Goal: Task Accomplishment & Management: Use online tool/utility

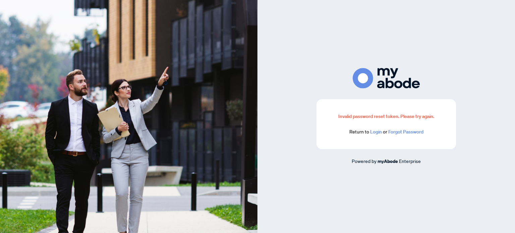
click at [376, 131] on link "Login" at bounding box center [376, 132] width 12 height 6
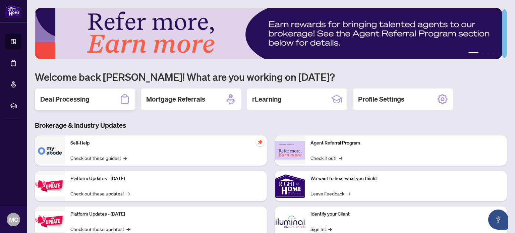
click at [63, 98] on h2 "Deal Processing" at bounding box center [64, 99] width 49 height 9
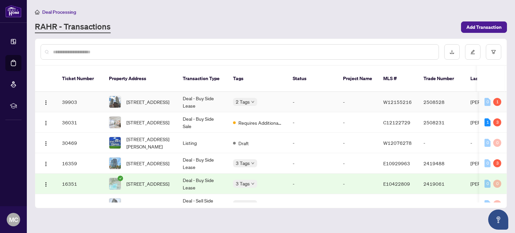
click at [499, 98] on div "0 1" at bounding box center [493, 102] width 17 height 8
click at [494, 81] on div "Pending requirements: 1" at bounding box center [490, 80] width 49 height 11
click at [494, 98] on div "1" at bounding box center [498, 102] width 8 height 8
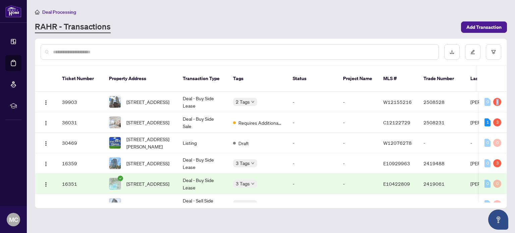
drag, startPoint x: 370, startPoint y: 194, endPoint x: 402, endPoint y: 197, distance: 31.7
click at [402, 197] on div "Ticket Number Property Address Transaction Type Tags Status Project Name MLS # …" at bounding box center [271, 137] width 472 height 142
drag, startPoint x: 373, startPoint y: 192, endPoint x: 402, endPoint y: 197, distance: 29.0
click at [402, 197] on div "Ticket Number Property Address Transaction Type Tags Status Project Name MLS # …" at bounding box center [271, 137] width 472 height 142
click at [376, 194] on td "-" at bounding box center [358, 204] width 40 height 20
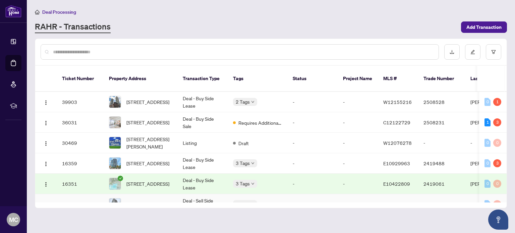
click at [436, 194] on td "2419013" at bounding box center [441, 204] width 47 height 20
click at [495, 98] on div "1" at bounding box center [498, 102] width 8 height 8
drag, startPoint x: 495, startPoint y: 92, endPoint x: 479, endPoint y: 96, distance: 16.8
click at [495, 98] on div "1" at bounding box center [498, 102] width 8 height 8
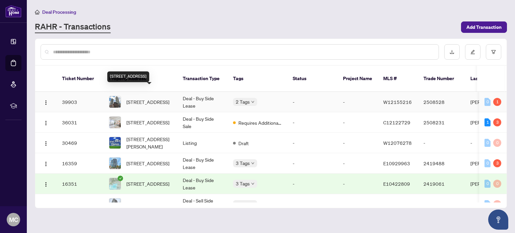
click at [149, 98] on span "4110-430 Square One Dr, Mississauga, Ontario L5B 0L6, Canada" at bounding box center [148, 101] width 43 height 7
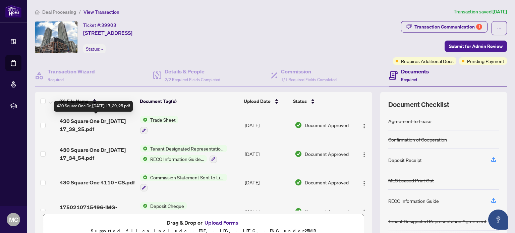
click at [115, 118] on span "430 Square One Dr_2025-06-25 17_39_25.pdf" at bounding box center [98, 125] width 76 height 16
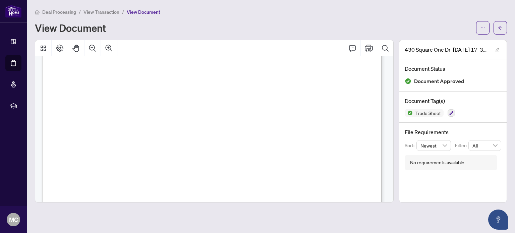
scroll to position [134, 0]
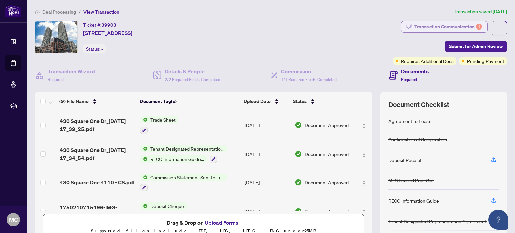
click at [455, 22] on div "Transaction Communication 1" at bounding box center [449, 26] width 68 height 11
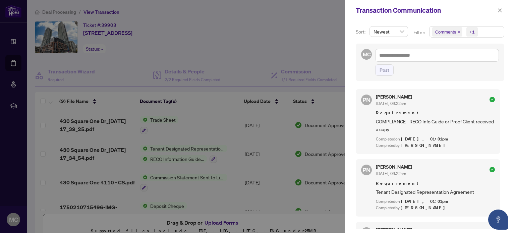
click at [270, 24] on div at bounding box center [257, 116] width 515 height 233
click at [500, 6] on span "button" at bounding box center [500, 10] width 5 height 11
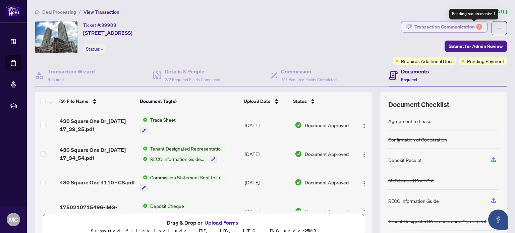
click at [477, 27] on div "1" at bounding box center [480, 27] width 6 height 6
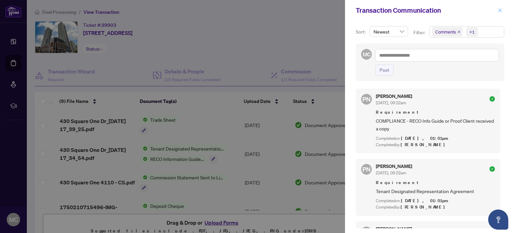
click at [499, 5] on span "button" at bounding box center [500, 10] width 5 height 11
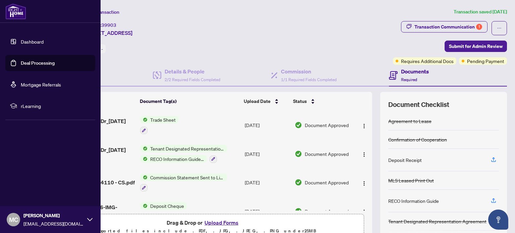
click at [31, 39] on link "Dashboard" at bounding box center [32, 42] width 23 height 6
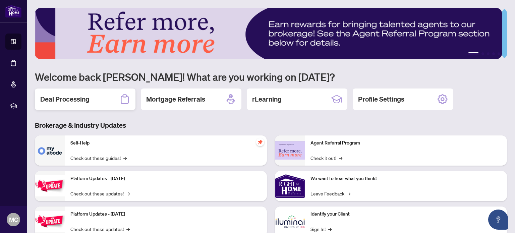
click at [64, 96] on h2 "Deal Processing" at bounding box center [64, 99] width 49 height 9
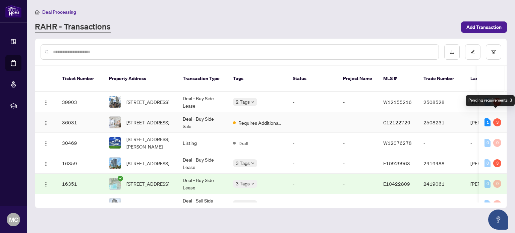
click at [496, 118] on div "3" at bounding box center [498, 122] width 8 height 8
click at [486, 118] on div "1" at bounding box center [488, 122] width 6 height 8
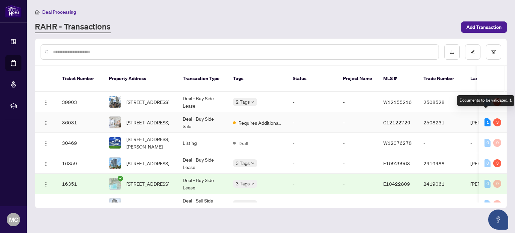
click at [486, 118] on div "1" at bounding box center [488, 122] width 6 height 8
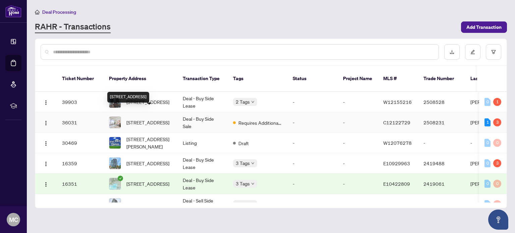
click at [142, 119] on span "2308-56 Forest Manor Rd, Toronto, Ontario M2J 0E5, Canada" at bounding box center [148, 122] width 43 height 7
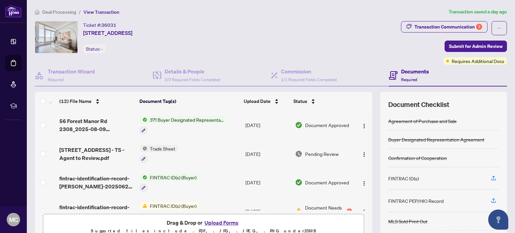
click at [164, 147] on span "Trade Sheet" at bounding box center [162, 148] width 31 height 7
click at [136, 182] on span "Trade Sheet" at bounding box center [143, 180] width 31 height 7
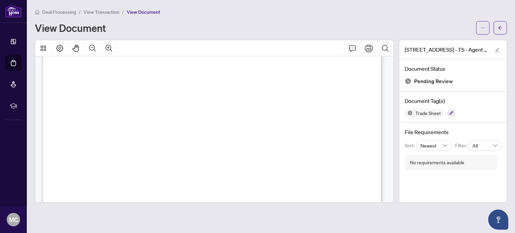
scroll to position [67, 0]
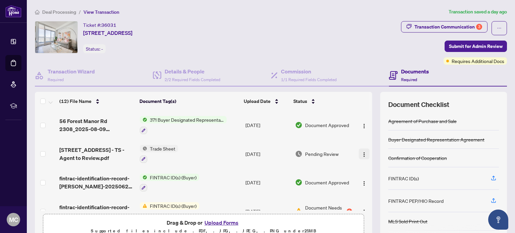
click at [362, 152] on img "button" at bounding box center [364, 154] width 5 height 5
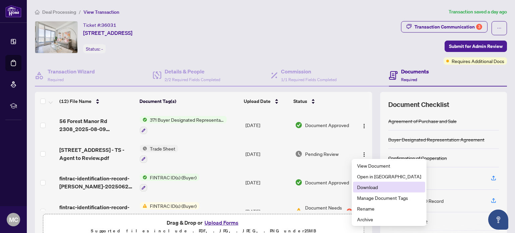
click at [364, 186] on span "Download" at bounding box center [389, 187] width 64 height 7
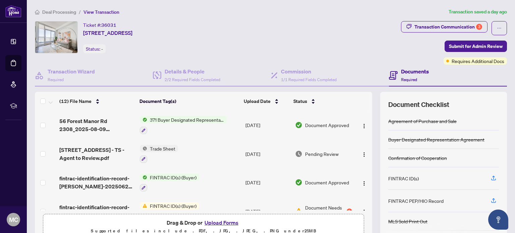
drag, startPoint x: 160, startPoint y: 147, endPoint x: 160, endPoint y: 155, distance: 8.1
click at [160, 147] on span "Trade Sheet" at bounding box center [162, 148] width 31 height 7
click at [151, 180] on span "Trade Sheet" at bounding box center [143, 180] width 31 height 7
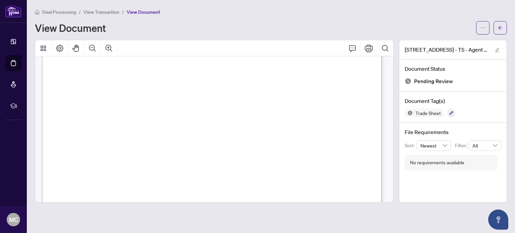
scroll to position [34, 0]
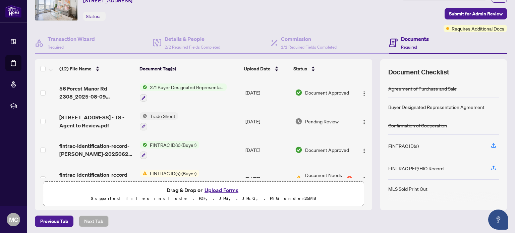
scroll to position [57, 0]
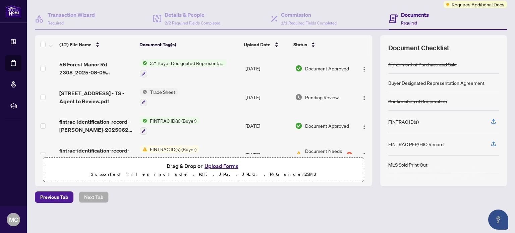
click at [221, 163] on button "Upload Forms" at bounding box center [222, 166] width 38 height 9
click at [219, 162] on button "Upload Forms" at bounding box center [222, 166] width 38 height 9
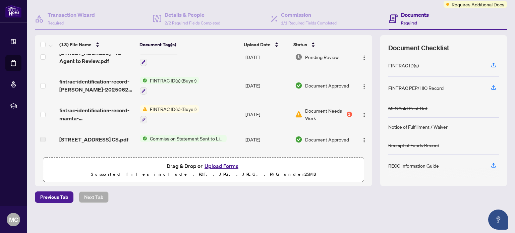
scroll to position [0, 0]
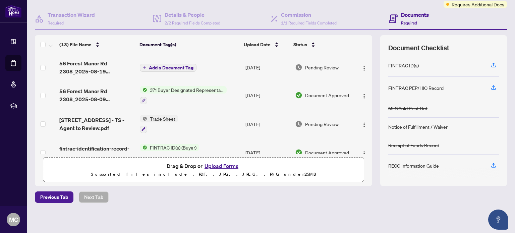
click at [179, 64] on button "Add a Document Tag" at bounding box center [168, 68] width 57 height 8
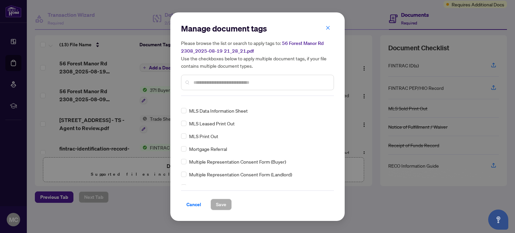
scroll to position [973, 0]
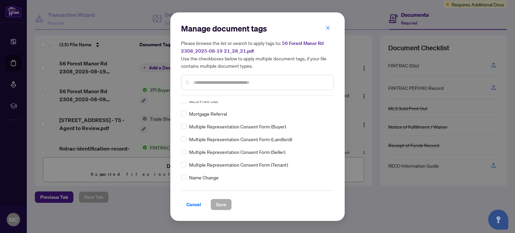
click at [209, 86] on input "text" at bounding box center [261, 82] width 135 height 7
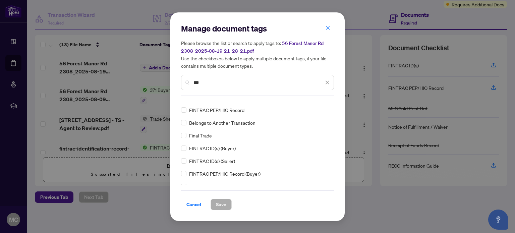
scroll to position [0, 0]
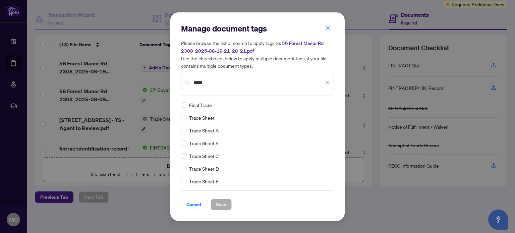
type input "*****"
click at [224, 200] on span "Save" at bounding box center [221, 204] width 10 height 11
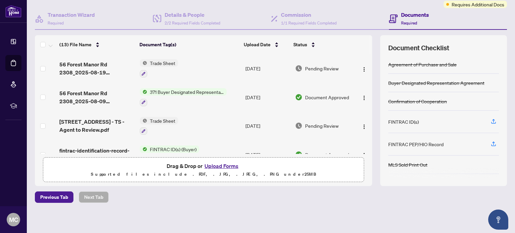
scroll to position [67, 0]
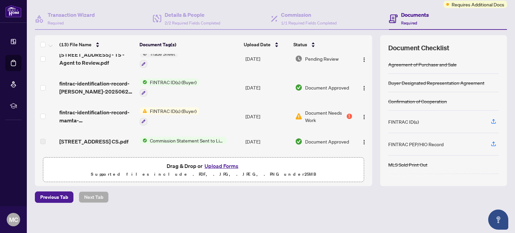
click at [164, 107] on span "FINTRAC ID(s) (Buyer)" at bounding box center [173, 110] width 52 height 7
click at [172, 141] on span "FINTRAC ID(s) (Buyer)" at bounding box center [164, 140] width 52 height 7
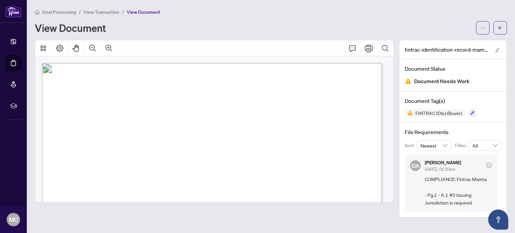
click at [275, 30] on div "View Document" at bounding box center [254, 27] width 438 height 11
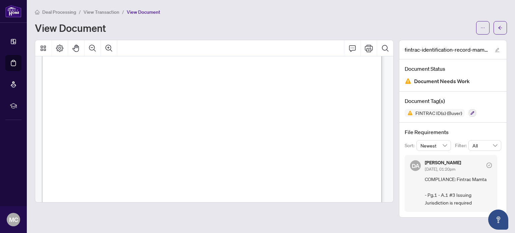
scroll to position [168, 0]
click at [139, 11] on span "View Document" at bounding box center [144, 12] width 34 height 6
click at [250, 17] on div "Deal Processing / View Transaction / View Document View Document" at bounding box center [271, 21] width 473 height 27
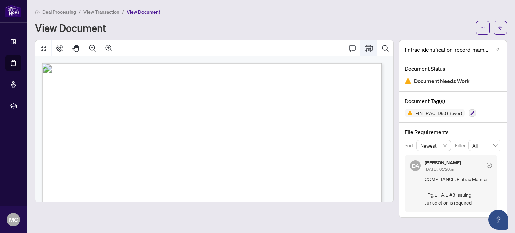
click at [368, 46] on icon "Print" at bounding box center [369, 48] width 8 height 7
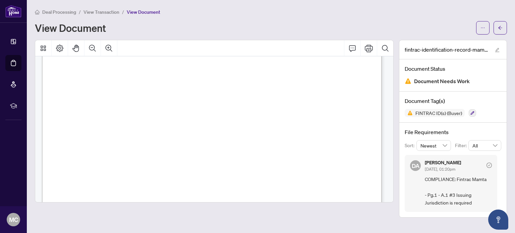
scroll to position [134, 0]
click at [406, 81] on img at bounding box center [408, 81] width 7 height 7
click at [458, 182] on span "COMPLIANCE: Fintrac Mamta - Pg.1 - A.1 #3 Issuing Jurisdiction is required" at bounding box center [458, 192] width 67 height 32
